Goal: Transaction & Acquisition: Book appointment/travel/reservation

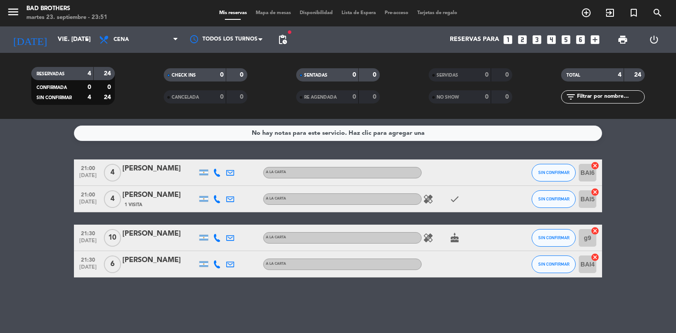
click at [554, 39] on icon "looks_4" at bounding box center [551, 39] width 11 height 11
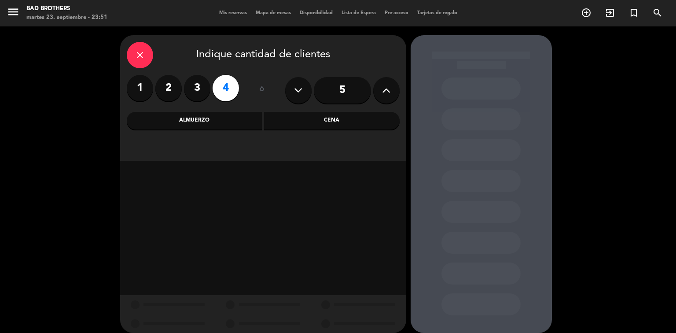
click at [313, 121] on div "Cena" at bounding box center [332, 121] width 136 height 18
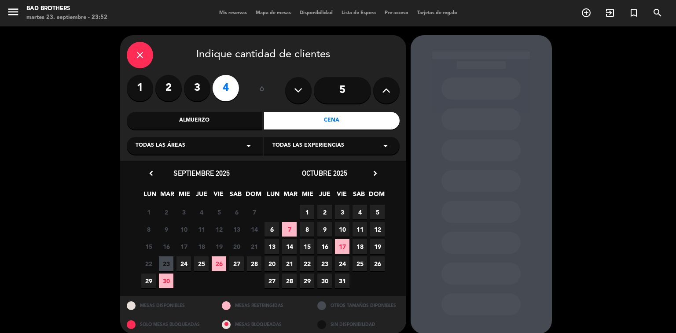
click at [216, 266] on span "26" at bounding box center [219, 263] width 15 height 15
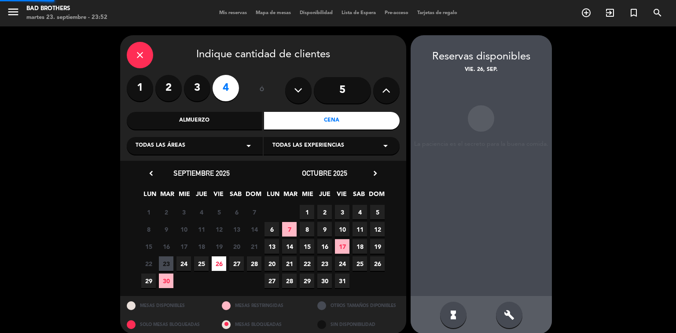
scroll to position [9, 0]
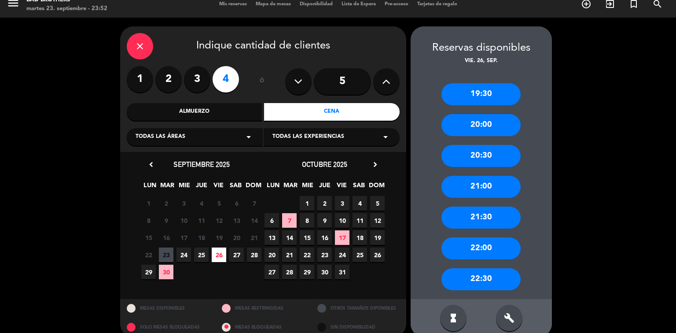
click at [478, 155] on div "20:30" at bounding box center [480, 156] width 79 height 22
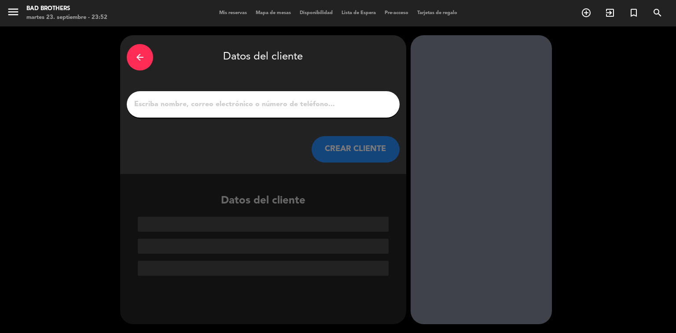
scroll to position [0, 0]
click at [333, 99] on input "1" at bounding box center [263, 104] width 260 height 12
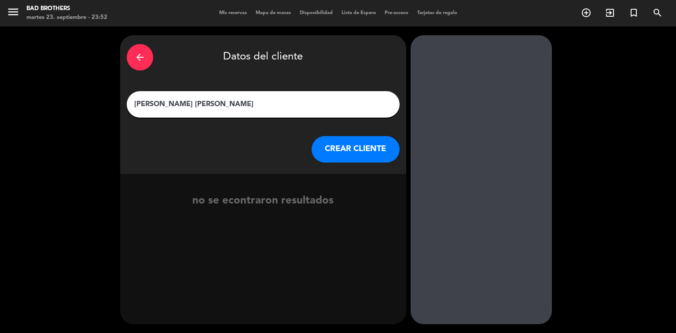
type input "[PERSON_NAME] [PERSON_NAME]"
click at [346, 146] on button "CREAR CLIENTE" at bounding box center [356, 149] width 88 height 26
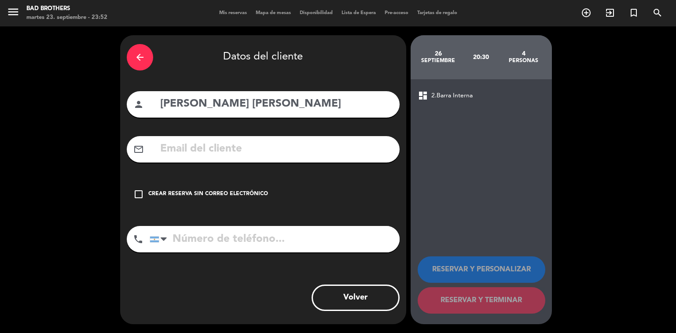
click at [136, 191] on icon "check_box_outline_blank" at bounding box center [138, 194] width 11 height 11
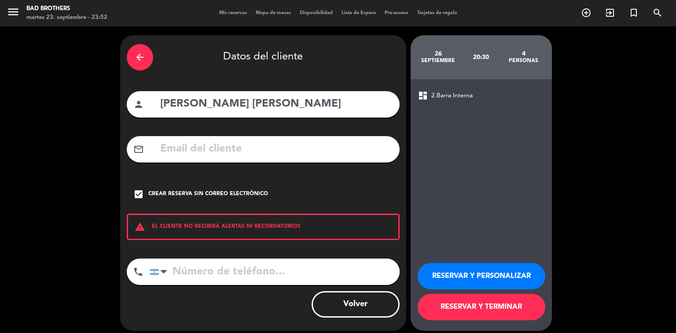
click at [180, 277] on input "tel" at bounding box center [275, 271] width 250 height 26
type input "3816223863"
click at [437, 304] on button "RESERVAR Y TERMINAR" at bounding box center [482, 307] width 128 height 26
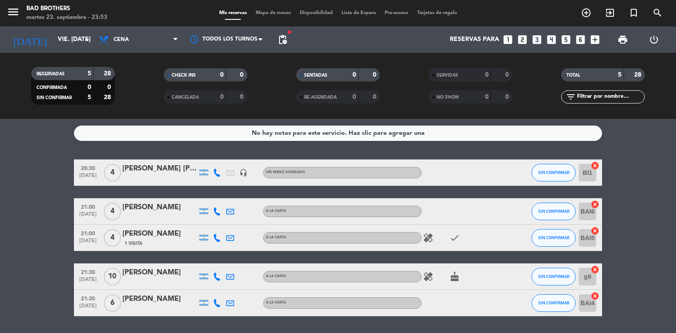
click at [526, 38] on icon "looks_two" at bounding box center [522, 39] width 11 height 11
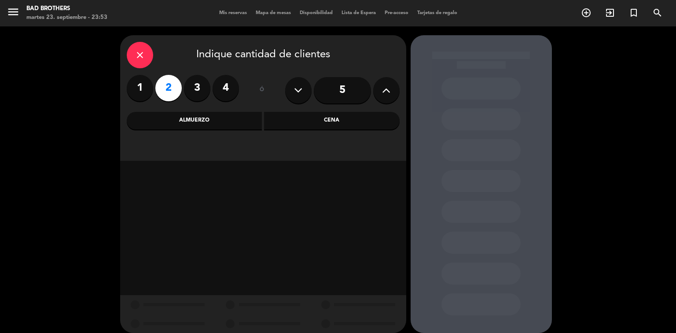
click at [298, 118] on div "Cena" at bounding box center [332, 121] width 136 height 18
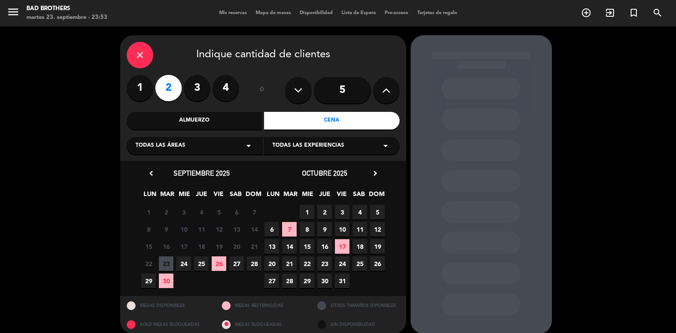
click at [219, 262] on span "26" at bounding box center [219, 263] width 15 height 15
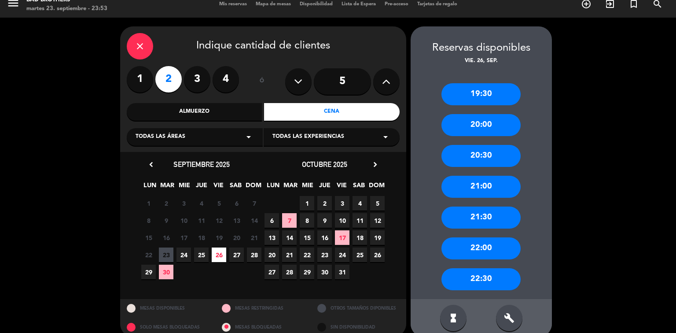
click at [467, 252] on div "22:00" at bounding box center [480, 248] width 79 height 22
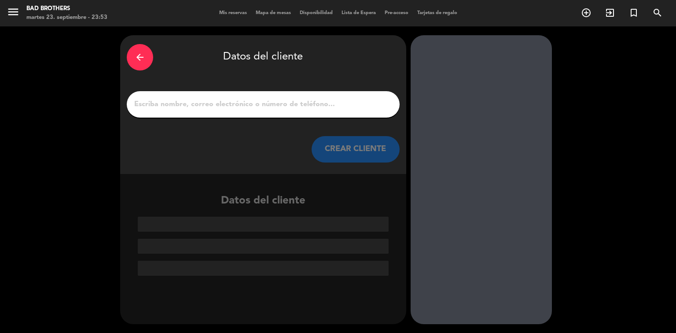
click at [270, 102] on input "1" at bounding box center [263, 104] width 260 height 12
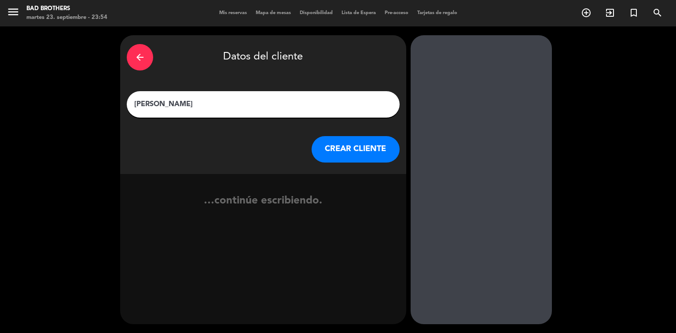
type input "[PERSON_NAME]"
click at [349, 152] on button "CREAR CLIENTE" at bounding box center [356, 149] width 88 height 26
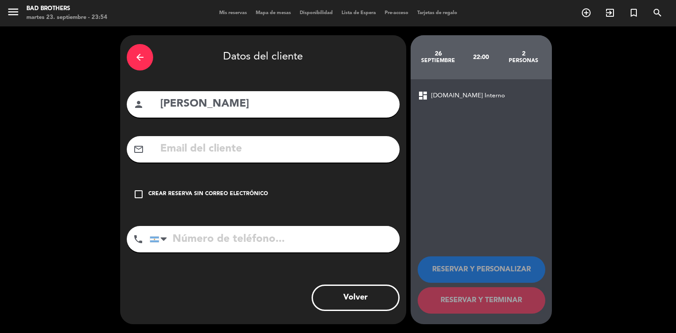
click at [138, 189] on icon "check_box_outline_blank" at bounding box center [138, 194] width 11 height 11
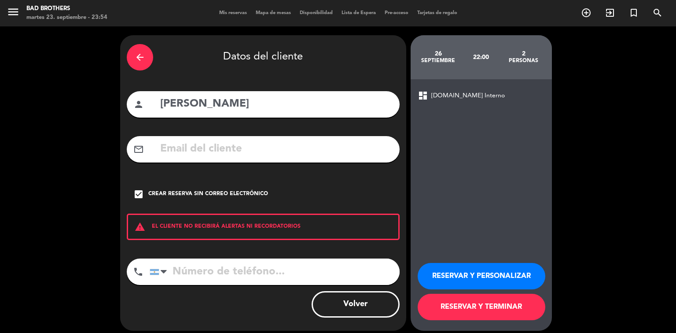
click at [186, 270] on input "tel" at bounding box center [275, 271] width 250 height 26
type input "3872163121"
click at [506, 308] on button "RESERVAR Y TERMINAR" at bounding box center [482, 307] width 128 height 26
